Goal: Task Accomplishment & Management: Use online tool/utility

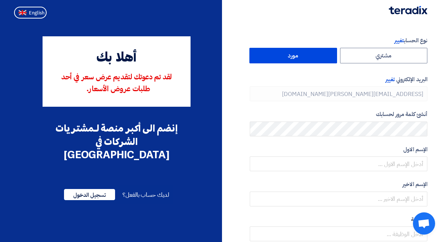
type input "[PHONE_NUMBER]"
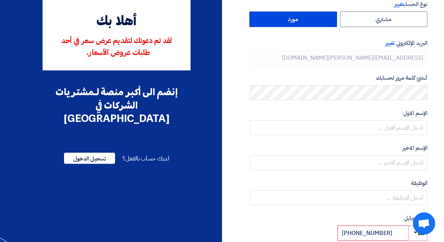
scroll to position [41, 0]
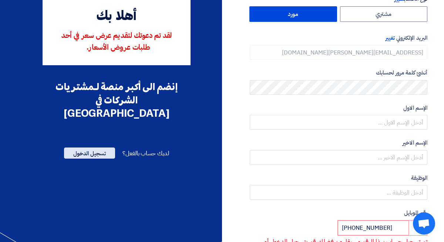
click at [91, 147] on span "تسجيل الدخول" at bounding box center [89, 152] width 51 height 11
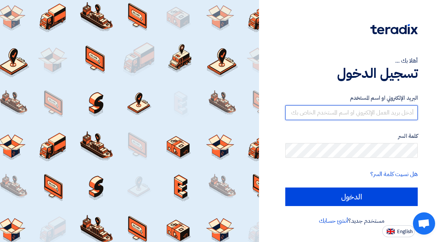
click at [293, 107] on input "text" at bounding box center [351, 112] width 132 height 15
type input "I"
type input "[EMAIL_ADDRESS][PERSON_NAME][DOMAIN_NAME]"
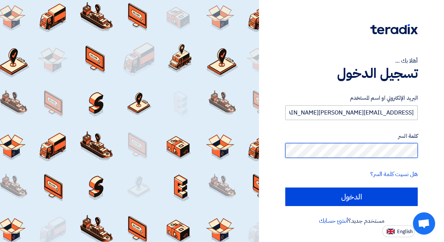
click at [285, 187] on input "الدخول" at bounding box center [351, 196] width 132 height 18
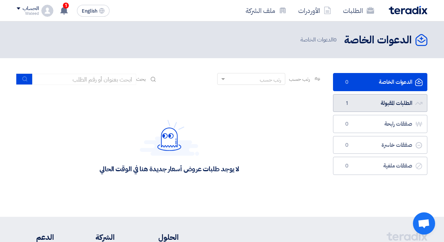
click at [379, 106] on link "الطلبات المقبولة الطلبات المقبولة 1" at bounding box center [380, 103] width 94 height 18
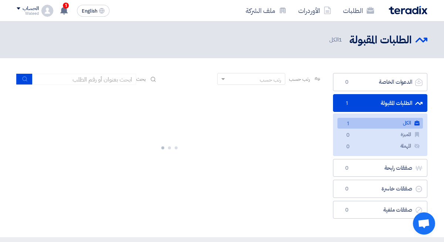
click at [370, 119] on link "الكل الكل 1" at bounding box center [379, 123] width 85 height 11
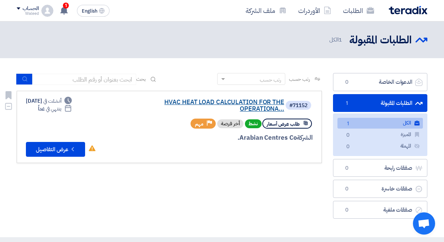
click at [227, 104] on link "HVAC HEAT LOAD CALCULATION FOR THE OPERATIONA..." at bounding box center [210, 105] width 148 height 13
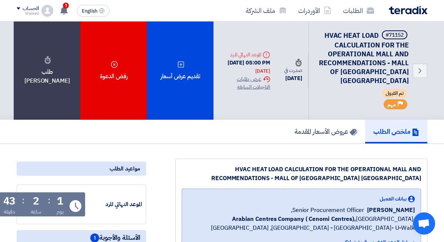
drag, startPoint x: 344, startPoint y: 35, endPoint x: 346, endPoint y: 40, distance: 4.7
click at [347, 39] on span "HVAC HEAT LOAD CALCULATION FOR THE OPERATIONAL MALL AND RECOMMENDATIONS - MALL …" at bounding box center [364, 57] width 90 height 55
click at [343, 36] on span "HVAC HEAT LOAD CALCULATION FOR THE OPERATIONAL MALL AND RECOMMENDATIONS - MALL …" at bounding box center [364, 57] width 90 height 55
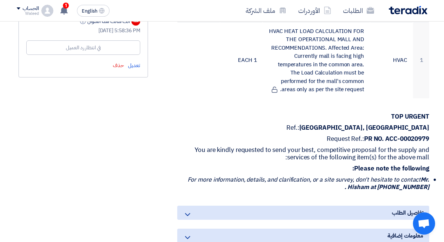
scroll to position [312, -2]
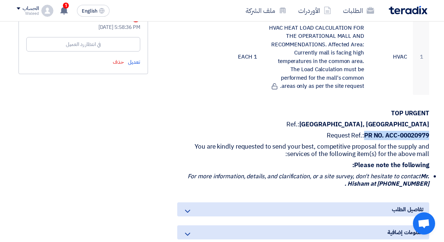
drag, startPoint x: 364, startPoint y: 137, endPoint x: 427, endPoint y: 133, distance: 62.6
click at [427, 133] on strong "PR NO. ACC-00020979" at bounding box center [396, 135] width 65 height 9
copy strong "PR NO. ACC-00020979"
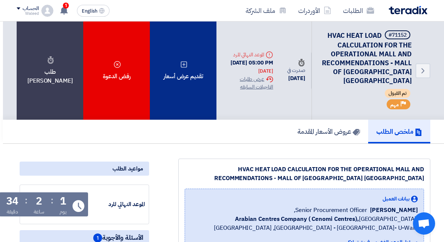
scroll to position [0, 0]
